Goal: Entertainment & Leisure: Consume media (video, audio)

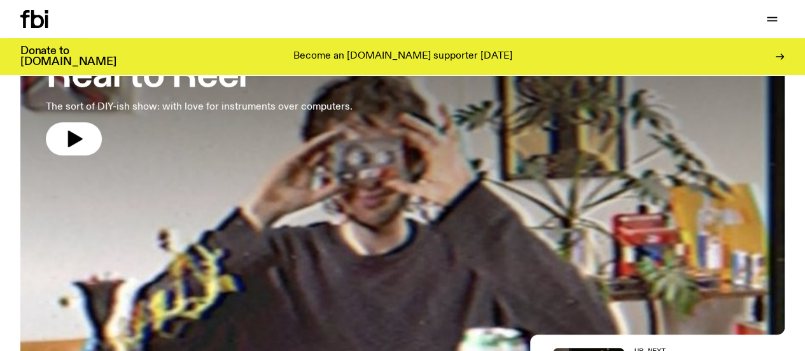
scroll to position [122, 0]
click at [167, 108] on p "The sort of DIY-ish show: with love for instruments over computers." at bounding box center [199, 106] width 307 height 15
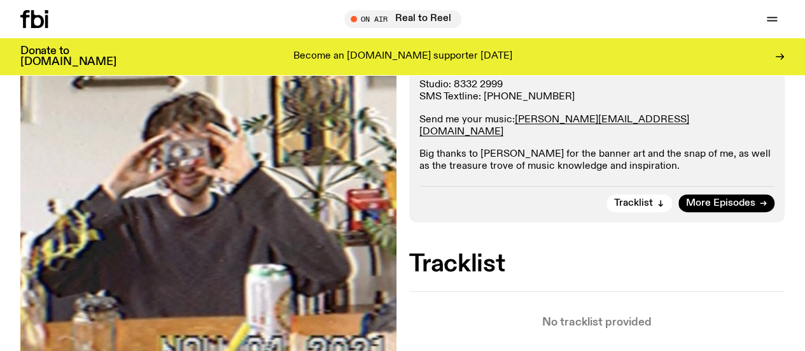
scroll to position [120, 0]
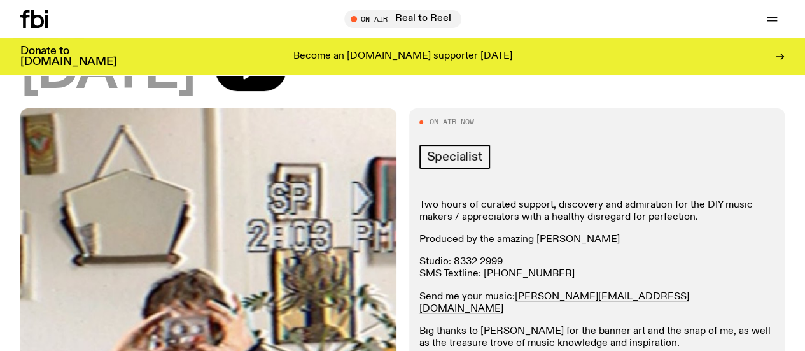
click at [274, 83] on div "[DATE]" at bounding box center [402, 72] width 764 height 52
click at [262, 80] on icon "button" at bounding box center [252, 69] width 18 height 21
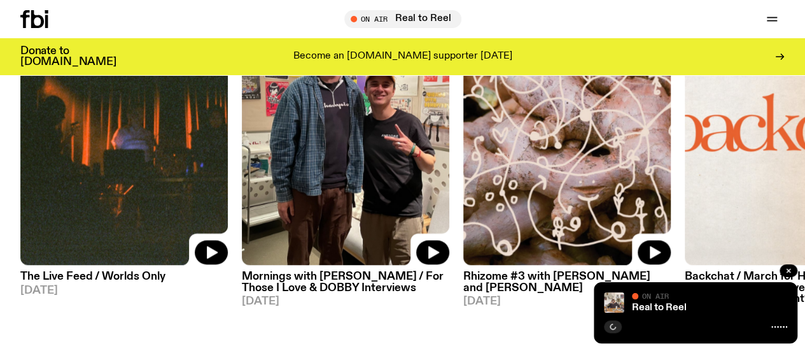
scroll to position [562, 0]
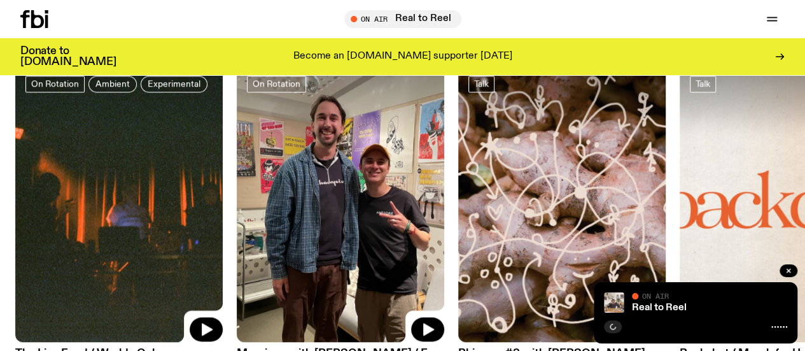
drag, startPoint x: 651, startPoint y: 141, endPoint x: 234, endPoint y: 176, distance: 419.0
click at [458, 175] on link at bounding box center [562, 204] width 208 height 277
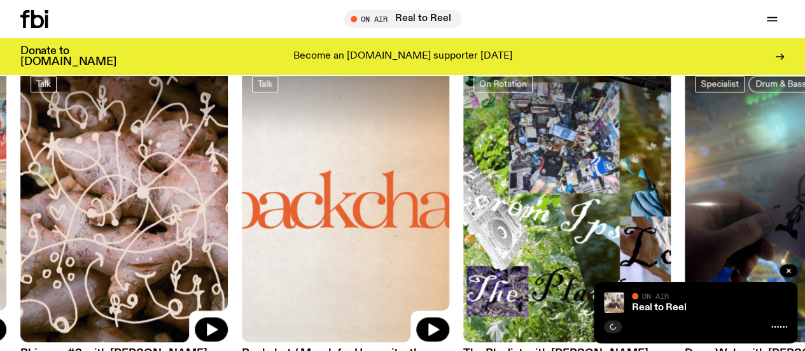
drag, startPoint x: 651, startPoint y: 180, endPoint x: 322, endPoint y: 196, distance: 328.8
click at [463, 199] on img at bounding box center [567, 204] width 208 height 277
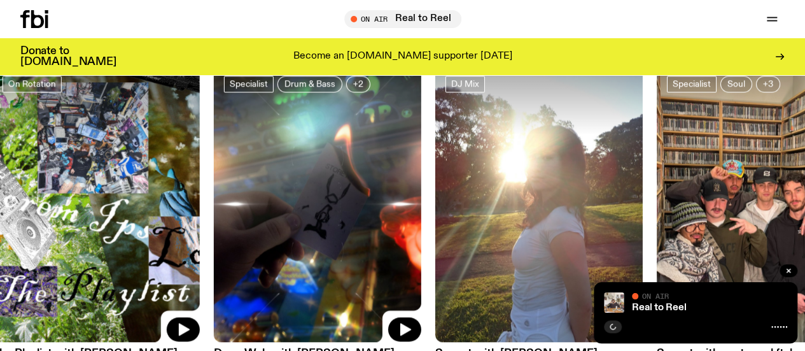
drag, startPoint x: 650, startPoint y: 193, endPoint x: 200, endPoint y: 190, distance: 450.0
click at [404, 200] on div "On Rotation Ambient Experimental The Live Feed / Worlds Only [DATE] On Rotation…" at bounding box center [402, 230] width 764 height 329
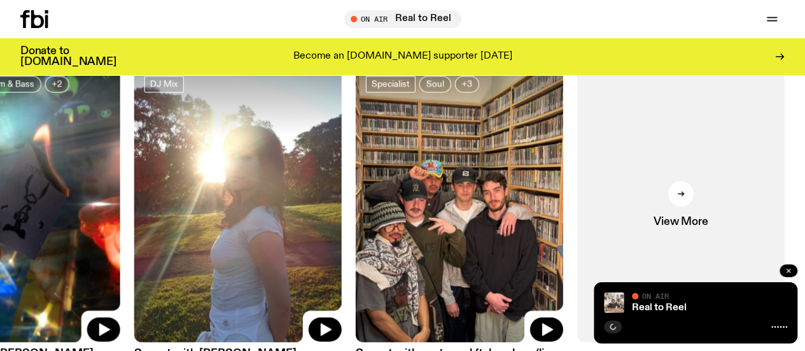
click at [785, 268] on icon "button" at bounding box center [789, 271] width 8 height 8
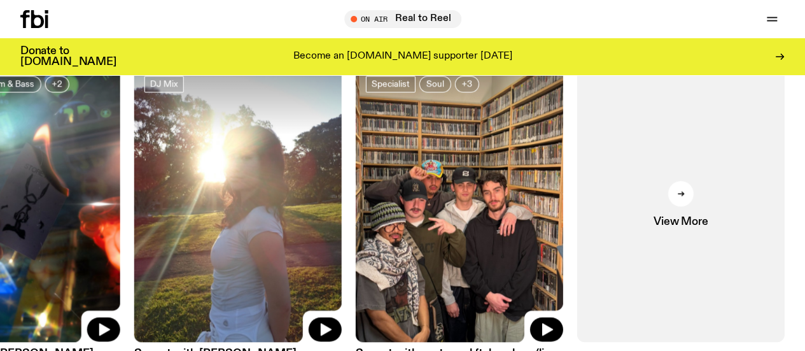
scroll to position [689, 0]
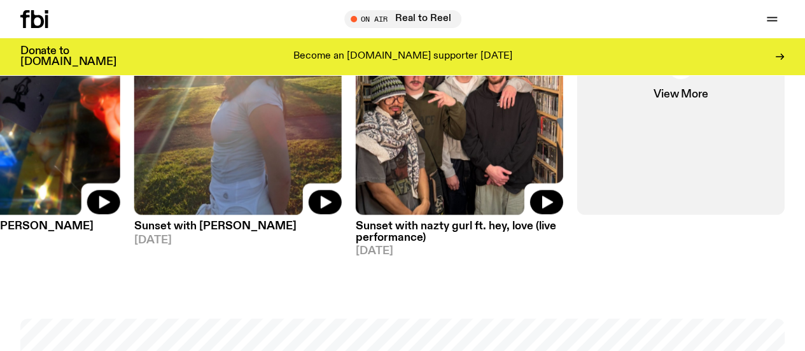
click at [230, 181] on img at bounding box center [238, 76] width 208 height 277
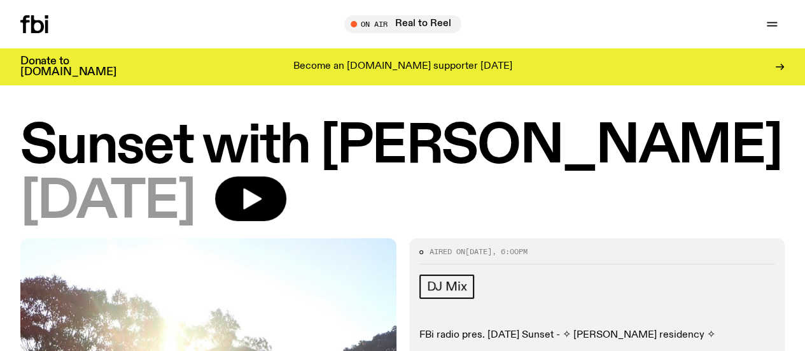
click at [404, 157] on h1 "Sunset with [PERSON_NAME]" at bounding box center [402, 147] width 764 height 52
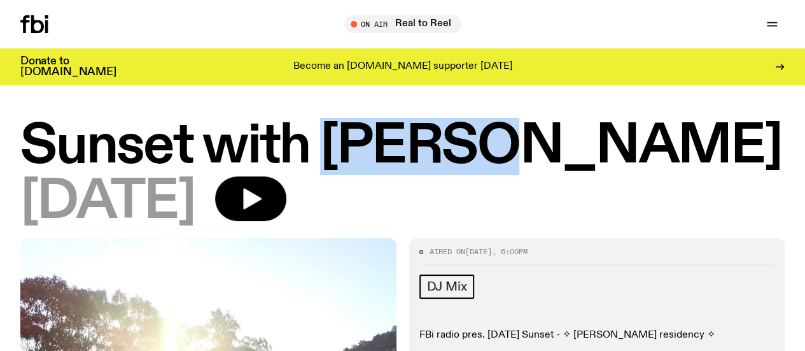
click at [404, 157] on h1 "Sunset with [PERSON_NAME]" at bounding box center [402, 147] width 764 height 52
click at [264, 199] on icon "button" at bounding box center [250, 198] width 25 height 25
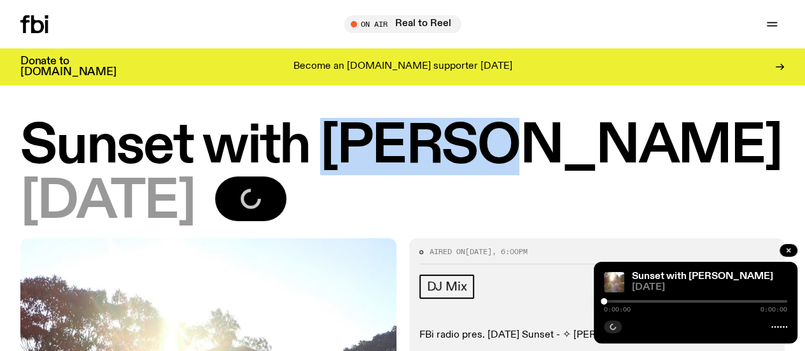
click at [406, 156] on h1 "Sunset with [PERSON_NAME]" at bounding box center [402, 147] width 764 height 52
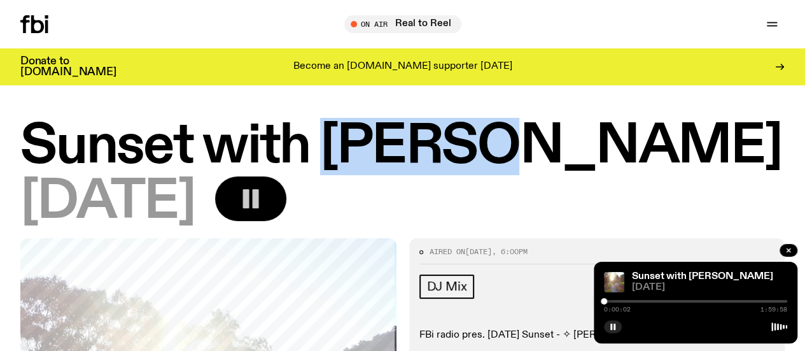
click at [670, 301] on div at bounding box center [695, 301] width 183 height 3
click at [696, 302] on div at bounding box center [695, 301] width 183 height 3
click at [723, 301] on div at bounding box center [695, 301] width 183 height 3
click at [751, 300] on div at bounding box center [695, 301] width 183 height 3
click at [764, 302] on div at bounding box center [695, 301] width 183 height 3
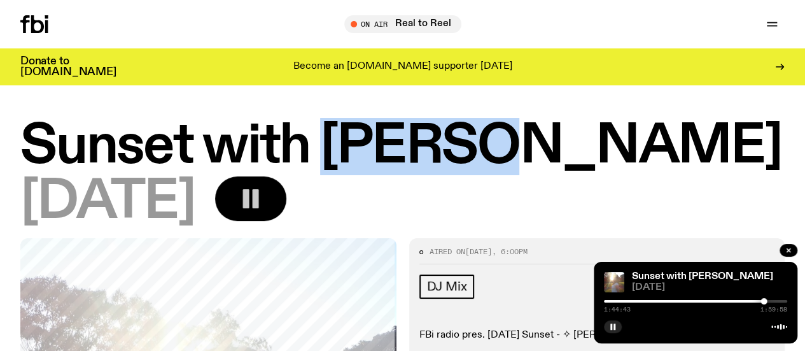
click at [770, 300] on div at bounding box center [695, 301] width 183 height 3
click at [708, 304] on div "1:48:52 1:59:58" at bounding box center [695, 304] width 183 height 15
click at [703, 300] on div at bounding box center [678, 301] width 183 height 3
drag, startPoint x: 671, startPoint y: 300, endPoint x: 663, endPoint y: 281, distance: 20.6
click at [671, 300] on div at bounding box center [610, 301] width 183 height 3
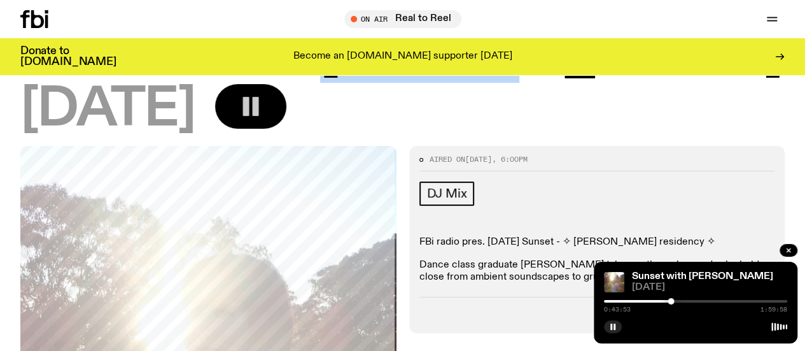
scroll to position [309, 0]
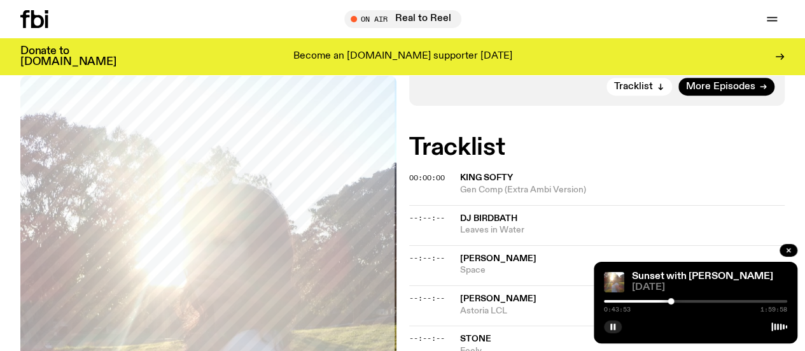
click at [684, 301] on div at bounding box center [695, 301] width 183 height 3
click at [705, 301] on div at bounding box center [695, 301] width 183 height 3
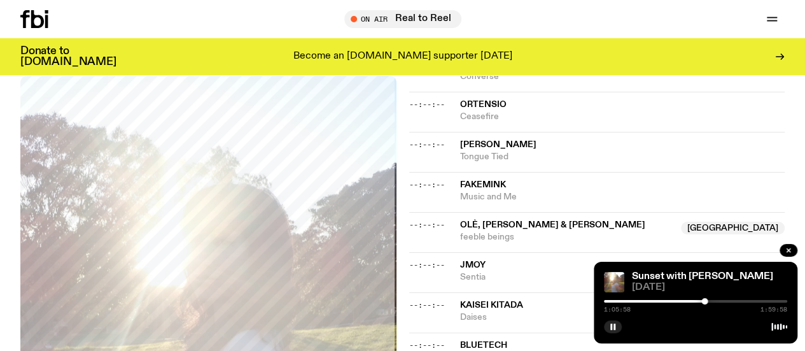
scroll to position [882, 0]
